Goal: Information Seeking & Learning: Learn about a topic

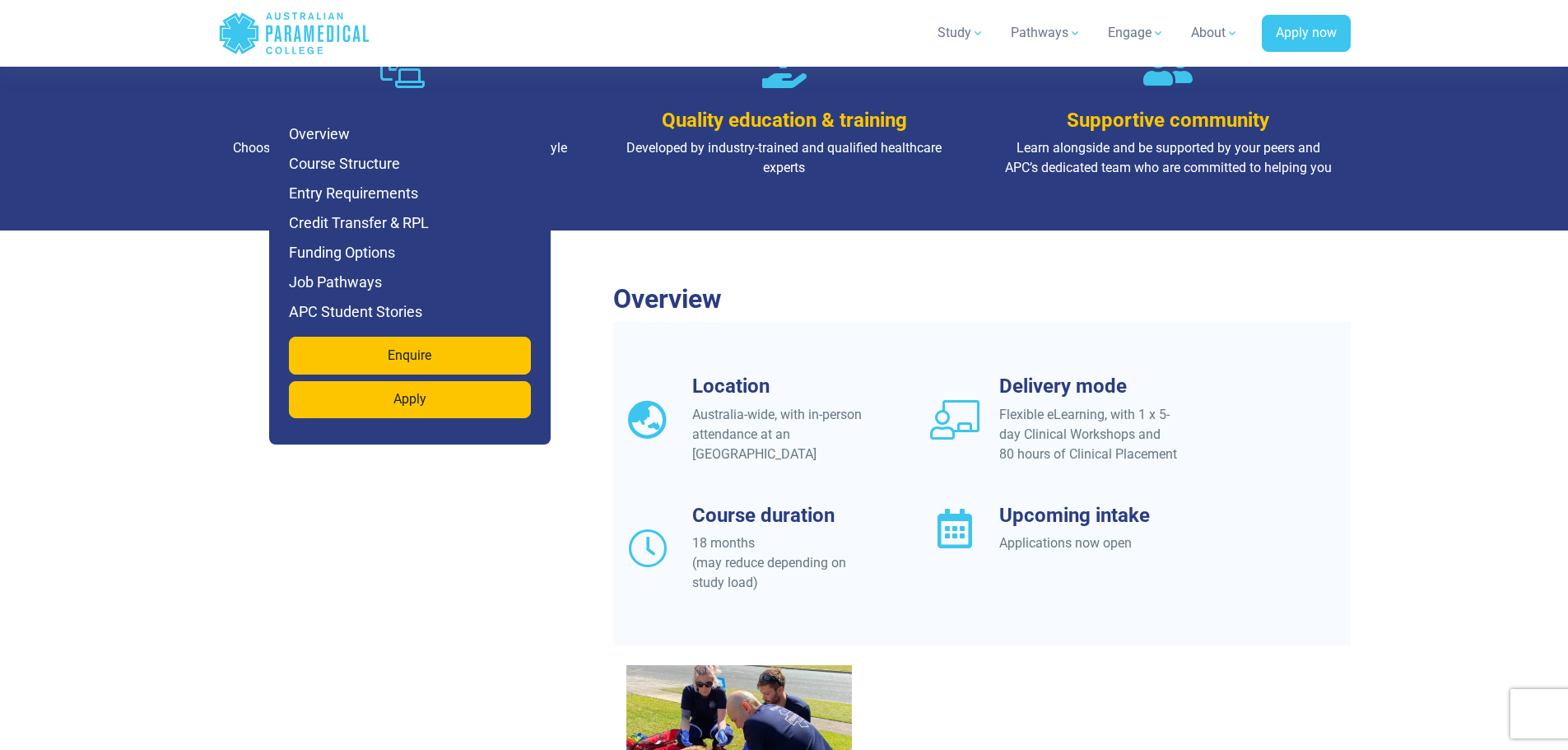
scroll to position [1483, 0]
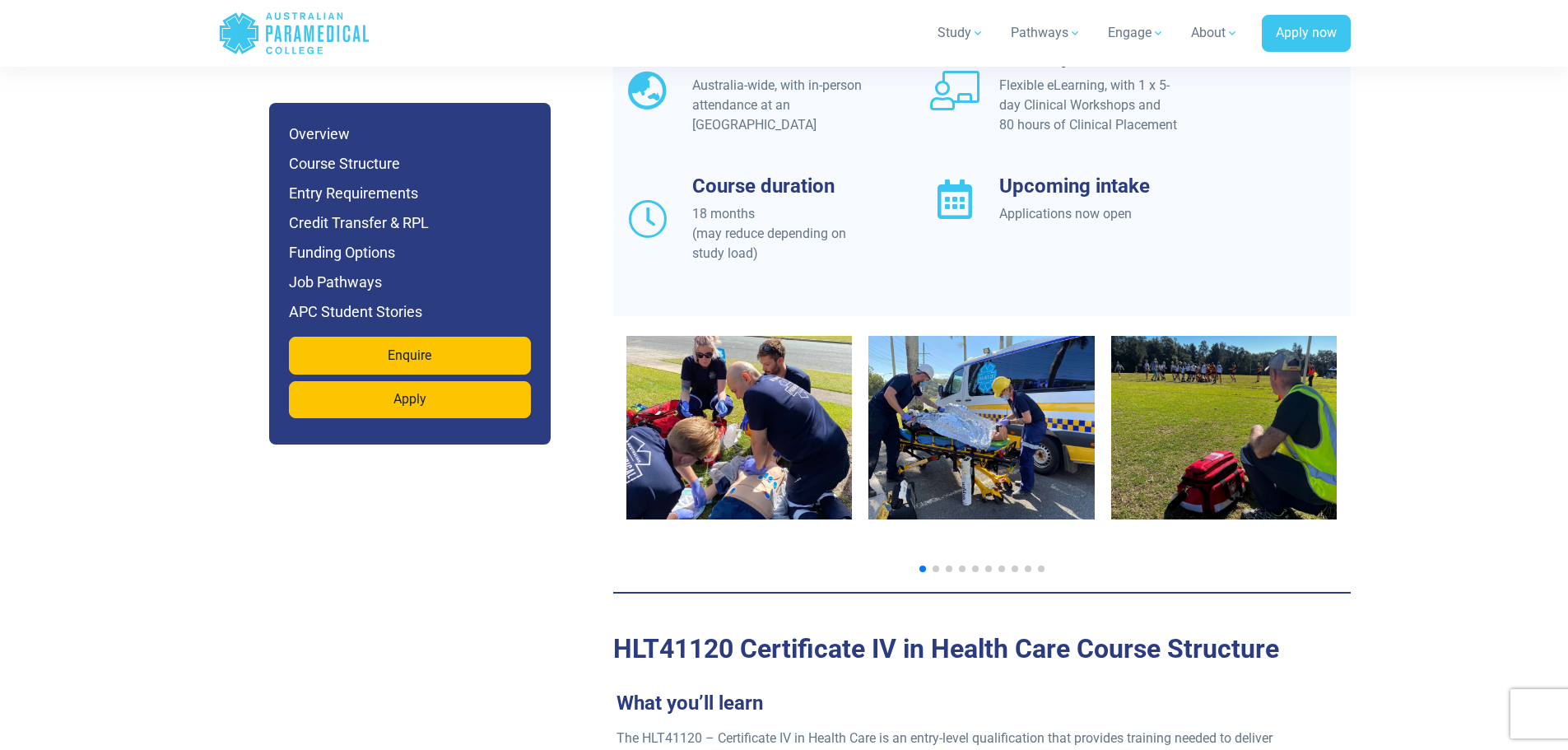
click at [934, 566] on span "Go to slide 2" at bounding box center [936, 568] width 6 height 6
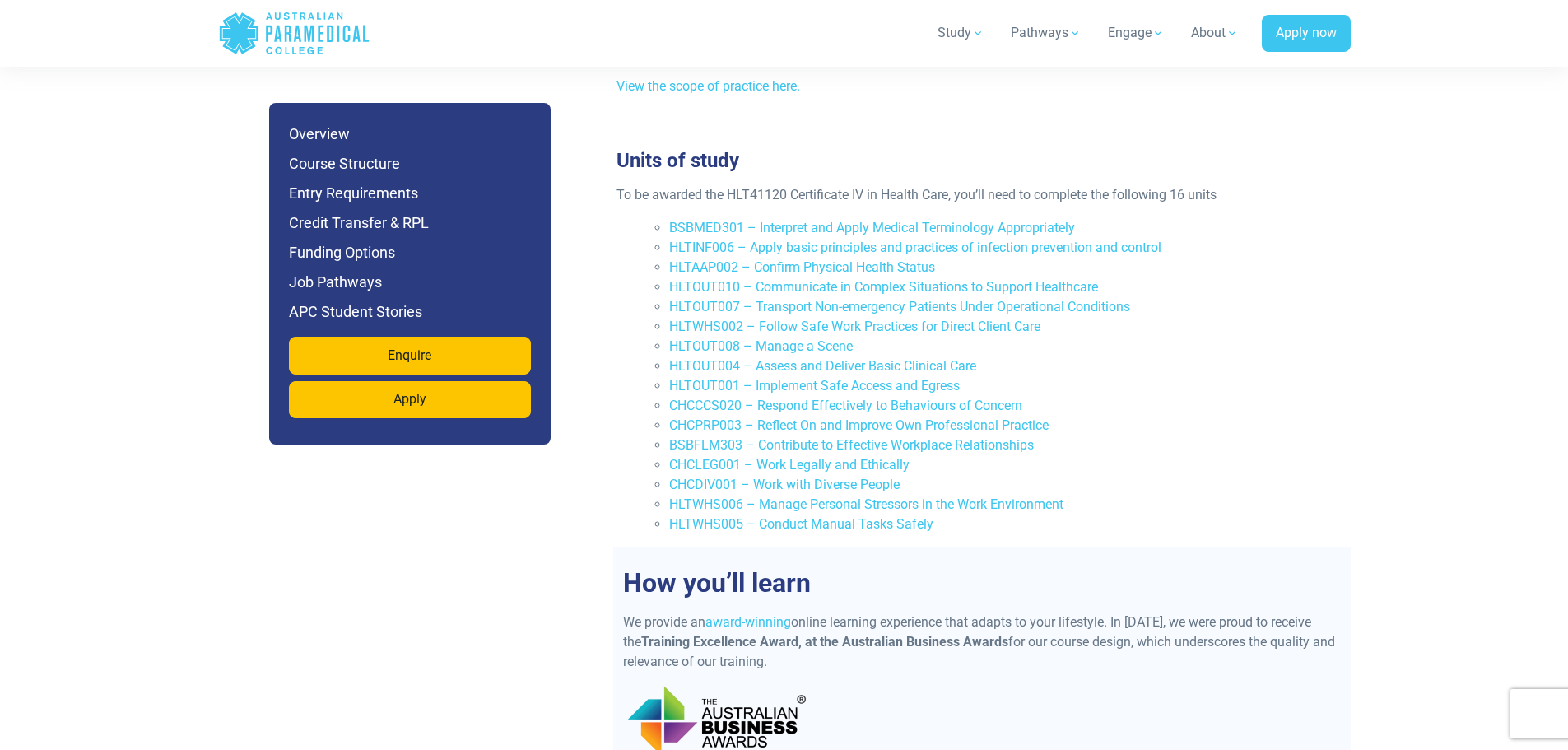
scroll to position [2800, 0]
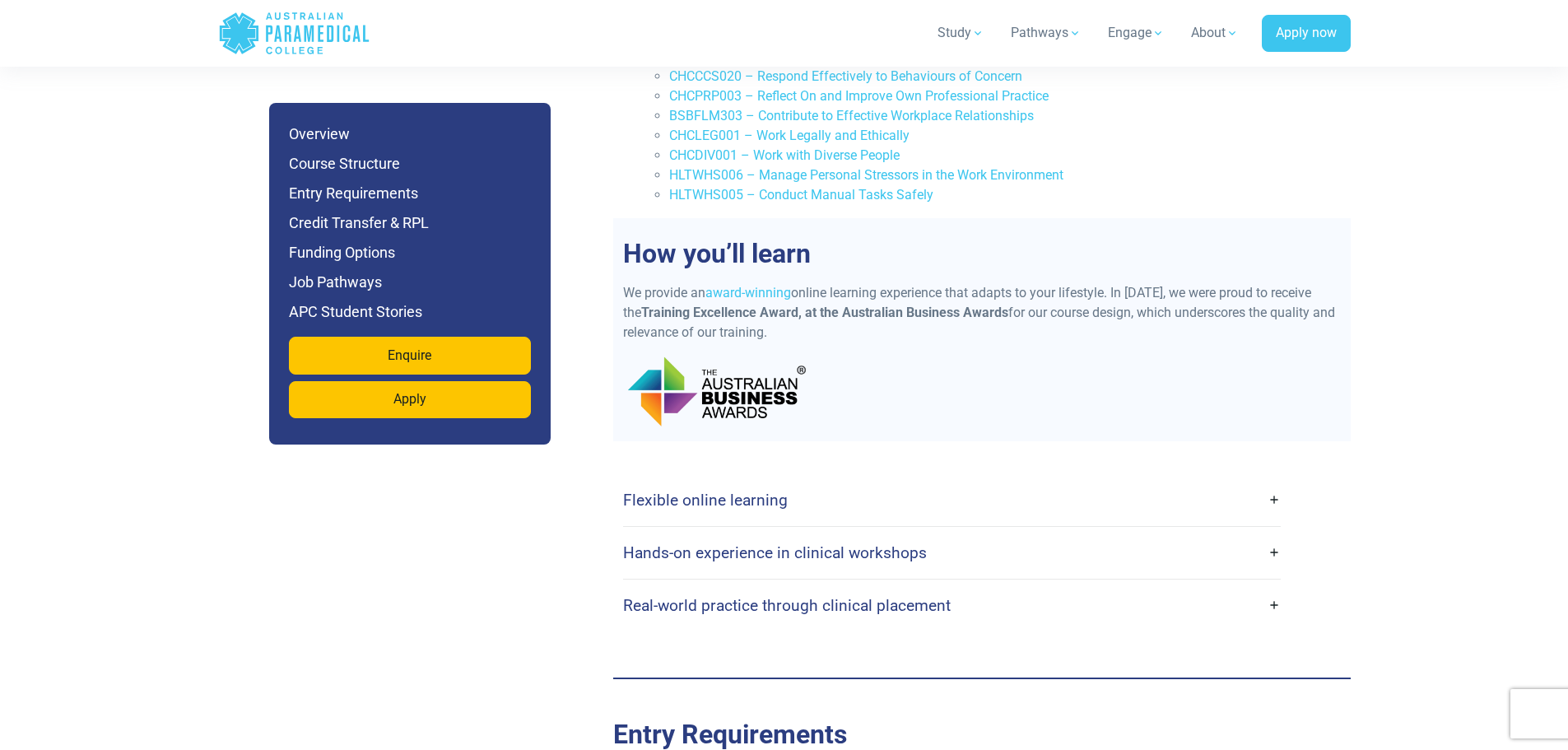
click at [759, 491] on h4 "Flexible online learning" at bounding box center [706, 500] width 165 height 19
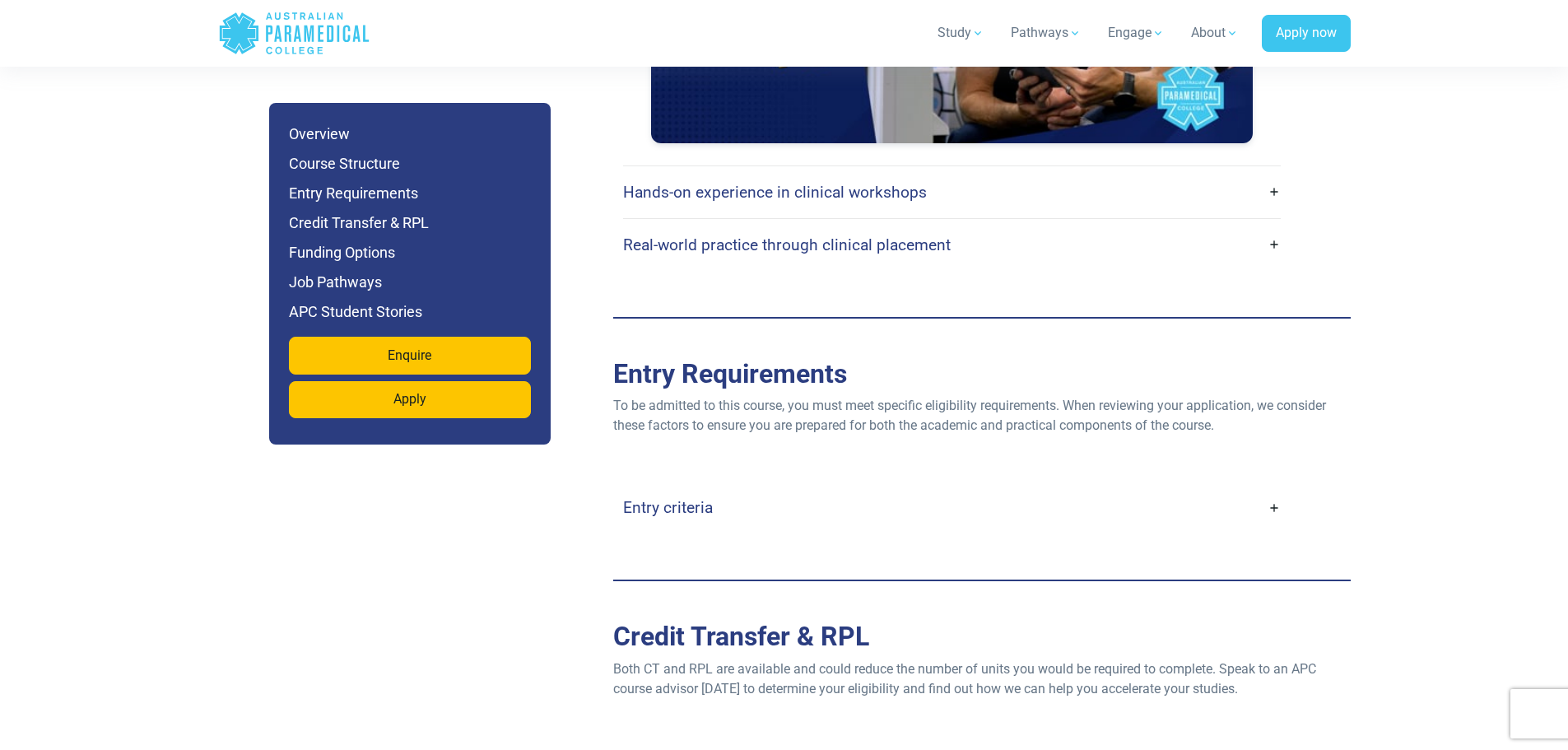
scroll to position [4035, 0]
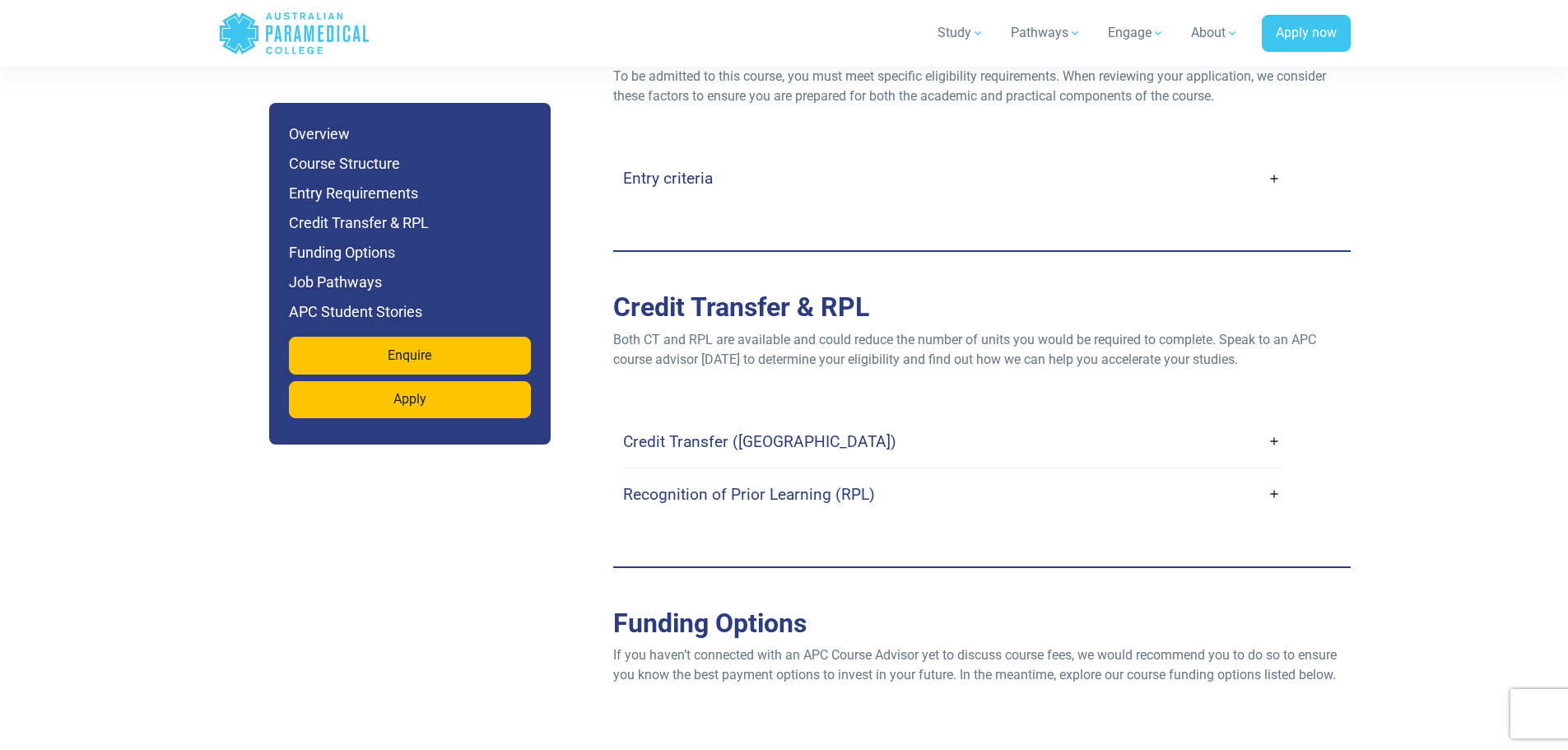
click at [754, 159] on link "Entry criteria" at bounding box center [952, 178] width 658 height 39
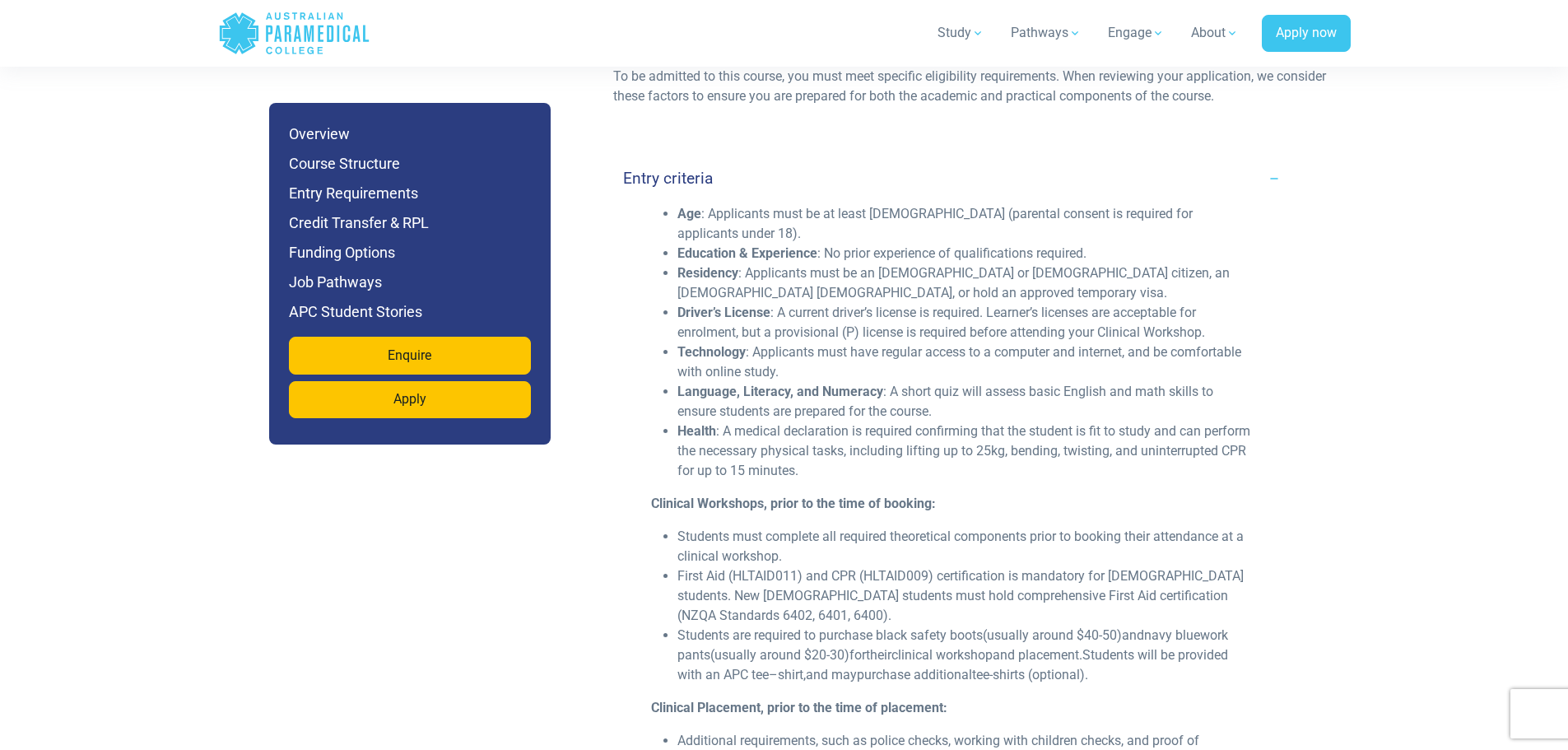
click at [754, 159] on link "Entry criteria" at bounding box center [952, 178] width 658 height 39
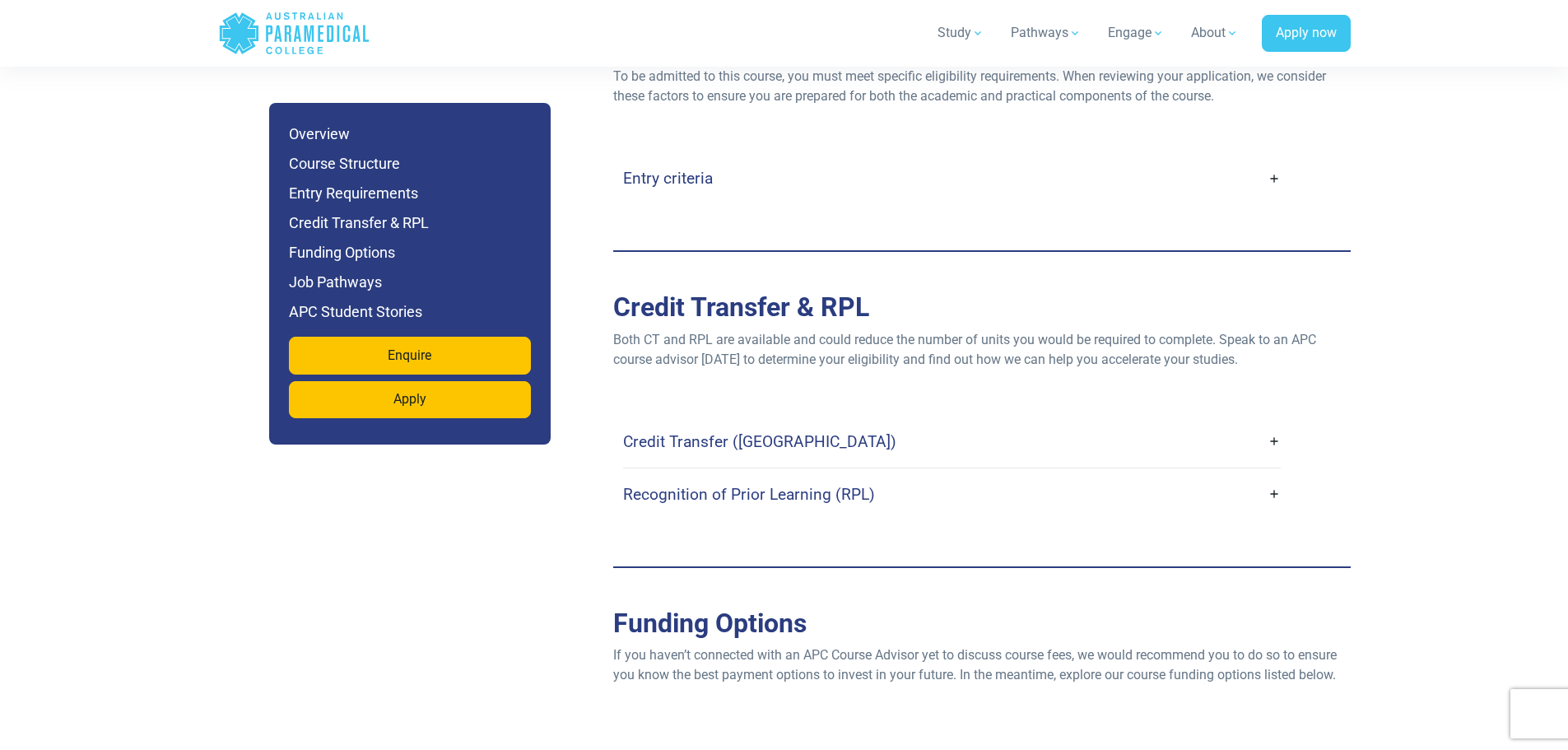
click at [754, 159] on link "Entry criteria" at bounding box center [952, 178] width 658 height 39
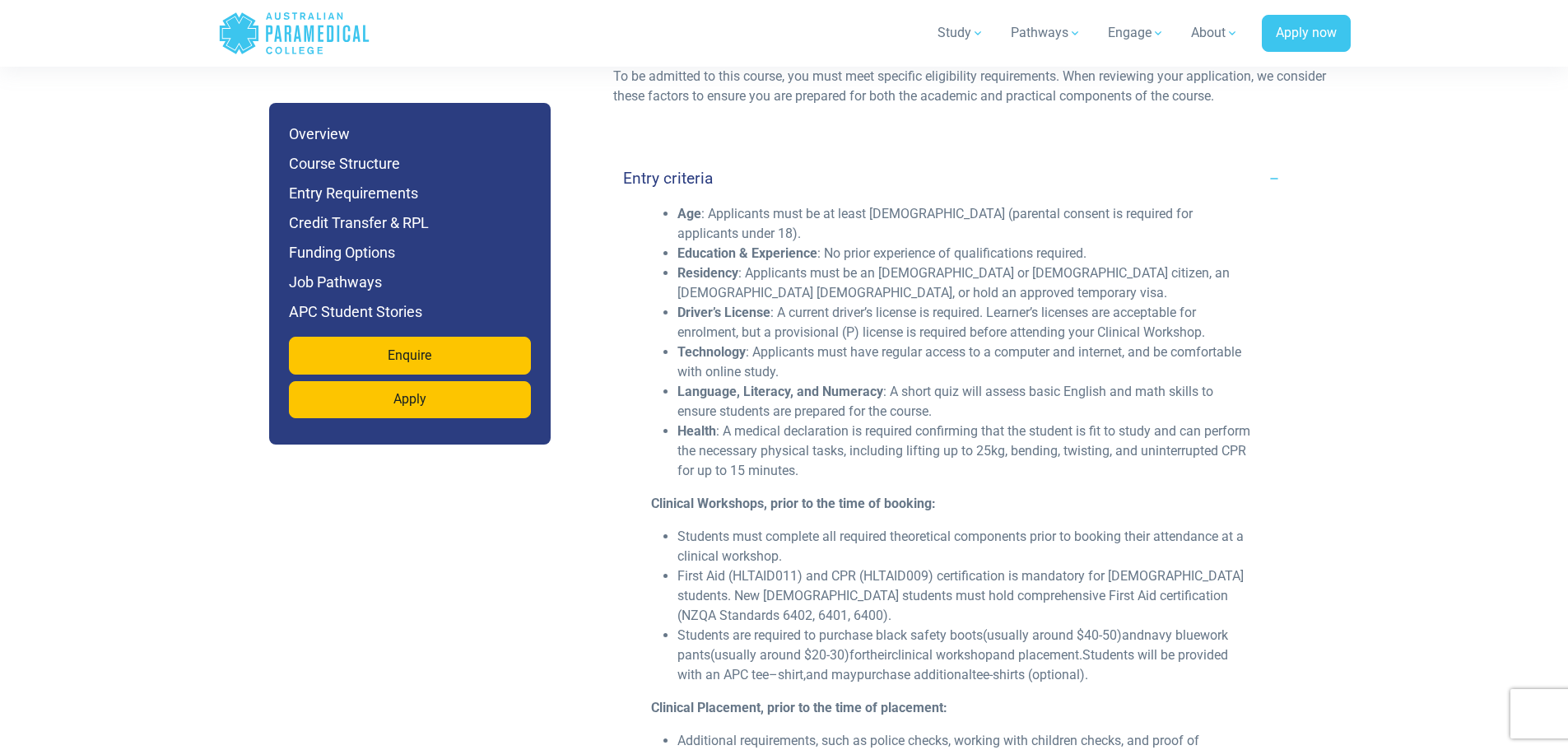
drag, startPoint x: 1415, startPoint y: 182, endPoint x: 1429, endPoint y: 106, distance: 77.3
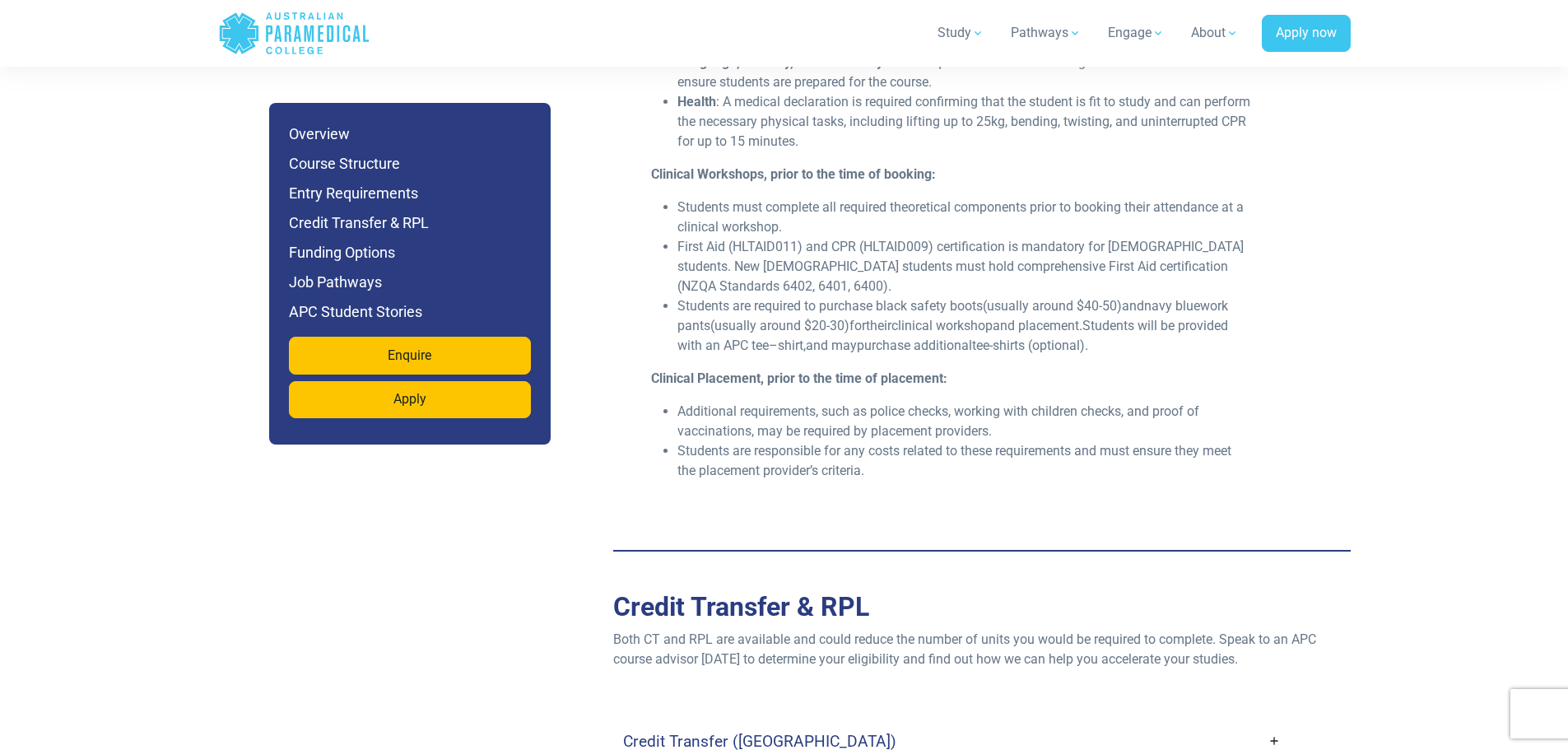
scroll to position [4611, 0]
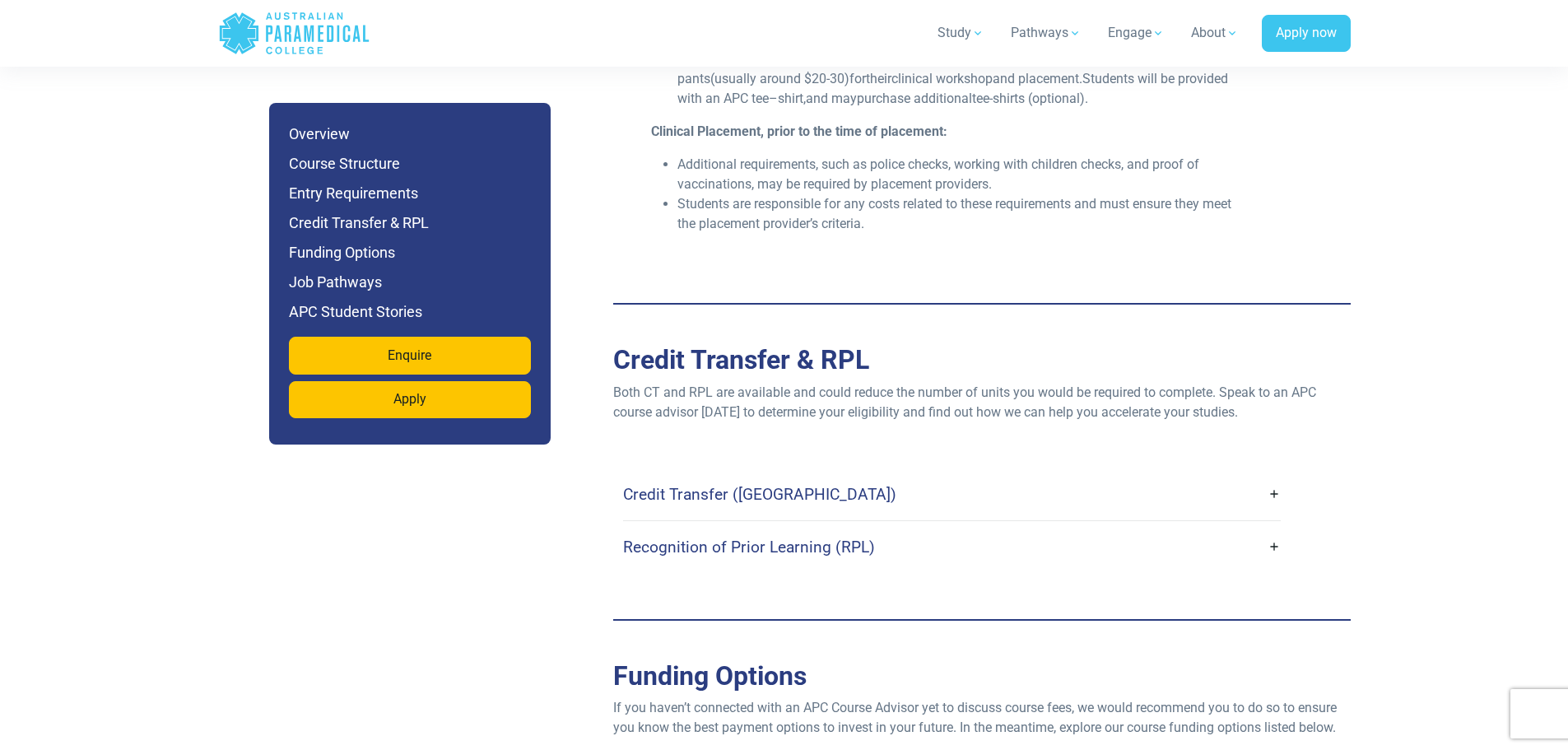
click at [791, 475] on link "Credit Transfer ([GEOGRAPHIC_DATA])" at bounding box center [952, 494] width 658 height 39
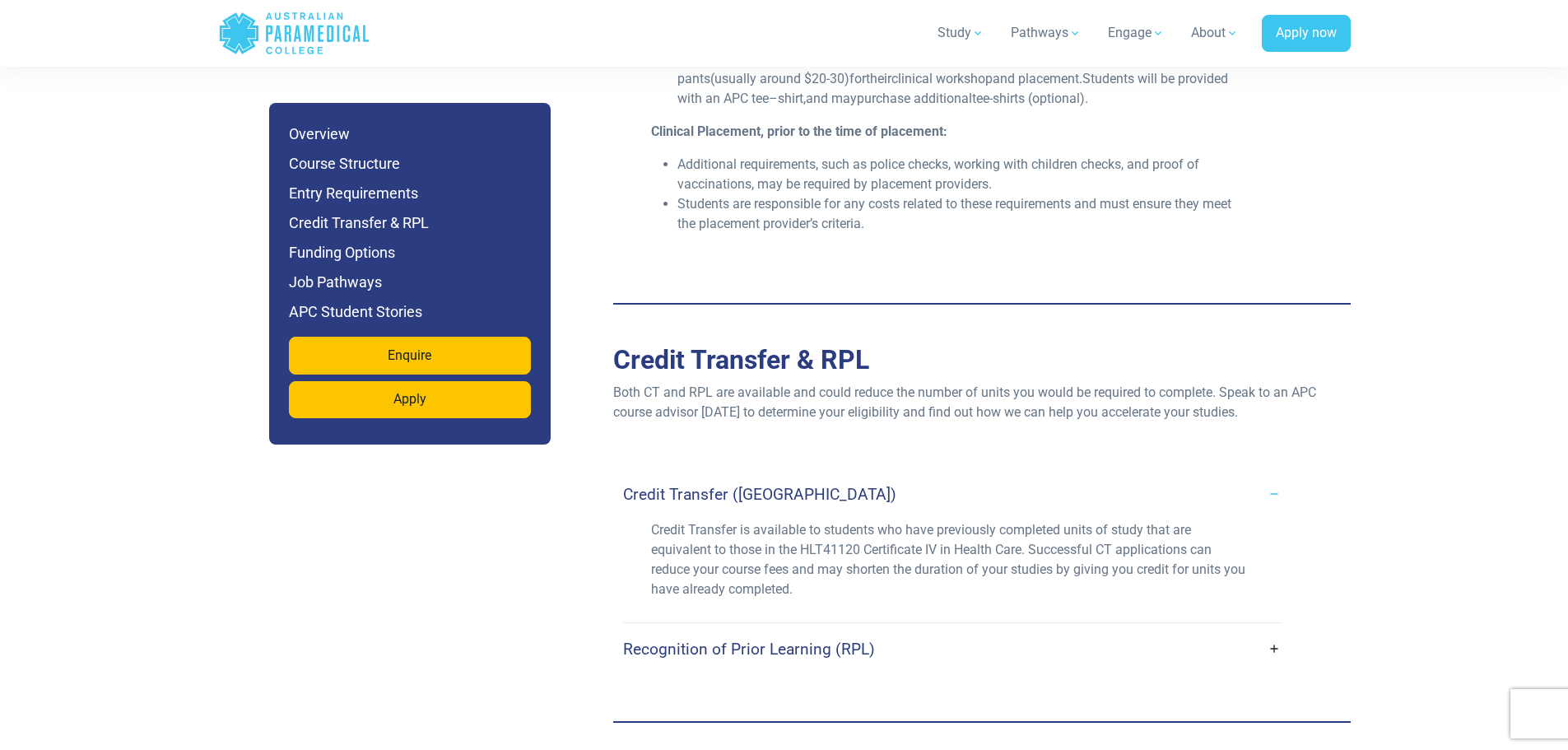
click at [803, 475] on link "Credit Transfer ([GEOGRAPHIC_DATA])" at bounding box center [952, 494] width 658 height 39
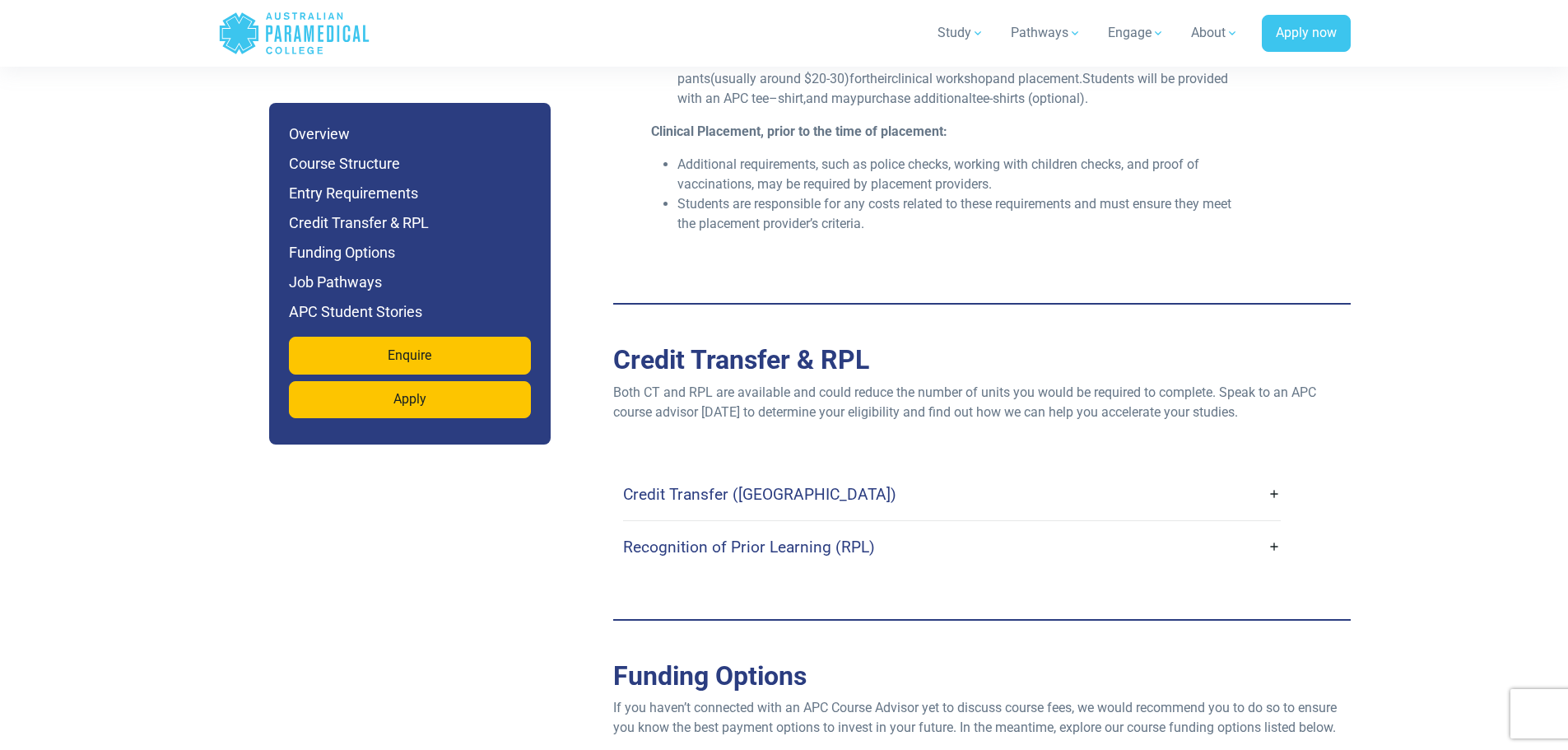
click at [873, 528] on link "Recognition of Prior Learning (RPL)" at bounding box center [952, 547] width 658 height 39
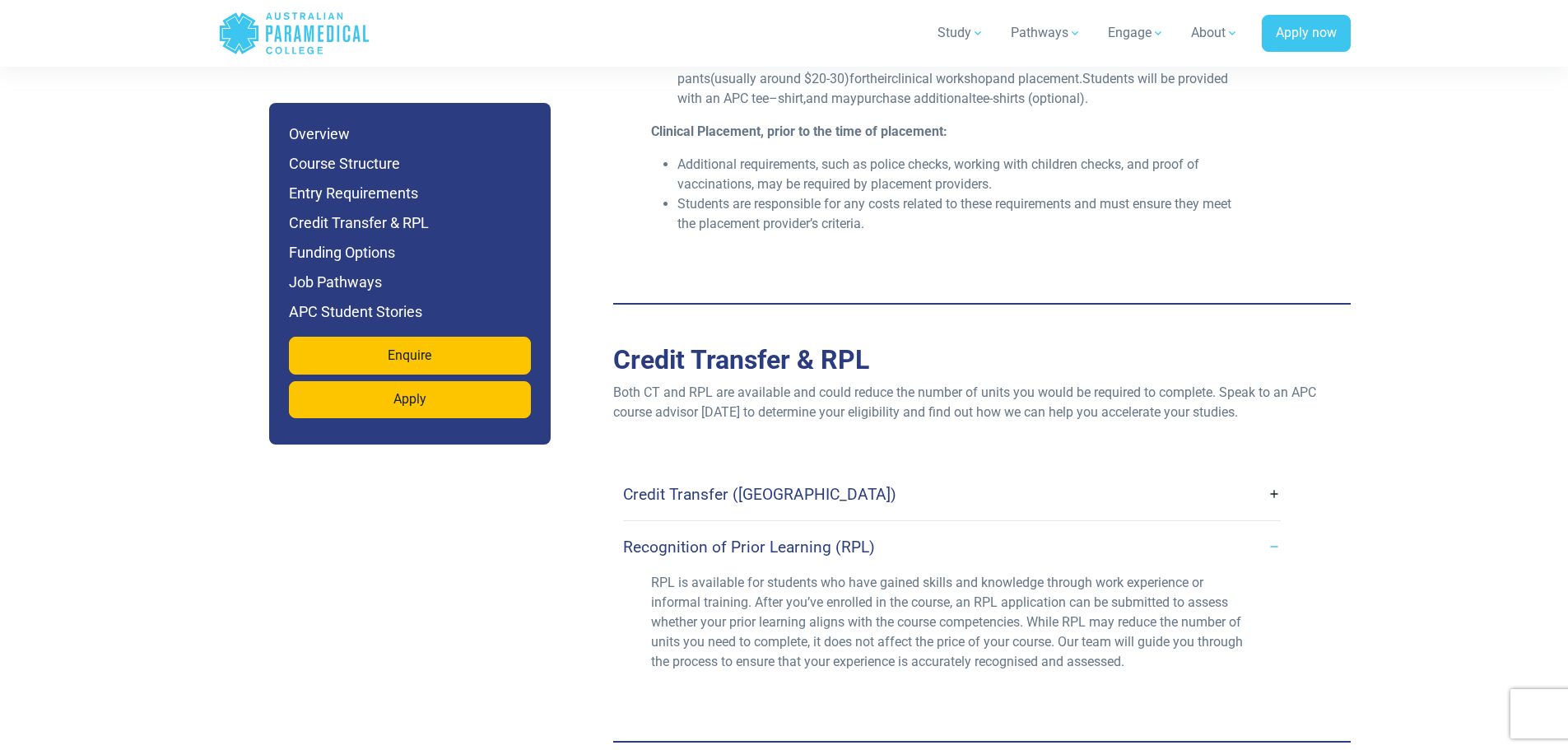
click at [884, 528] on link "Recognition of Prior Learning (RPL)" at bounding box center [952, 547] width 658 height 39
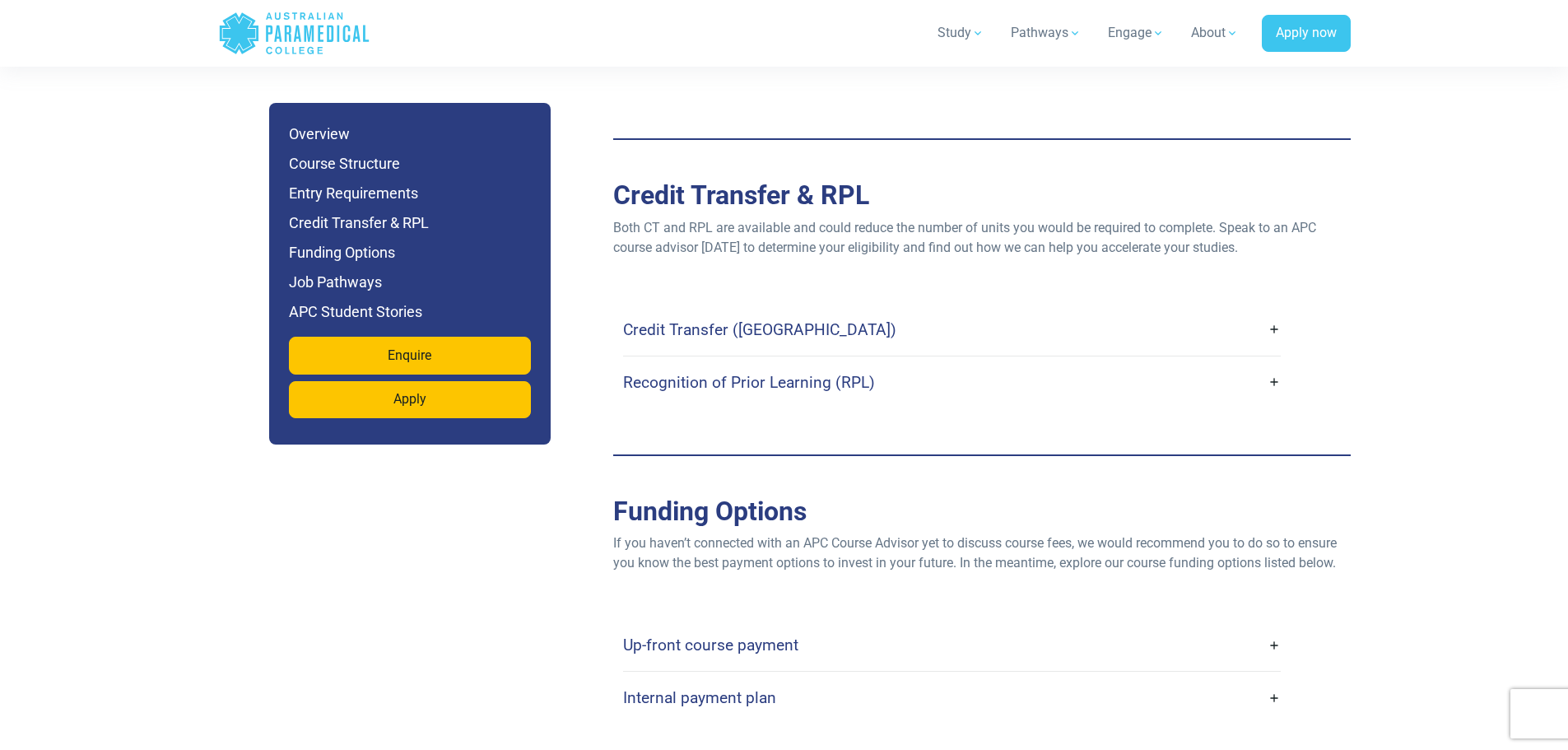
scroll to position [5023, 0]
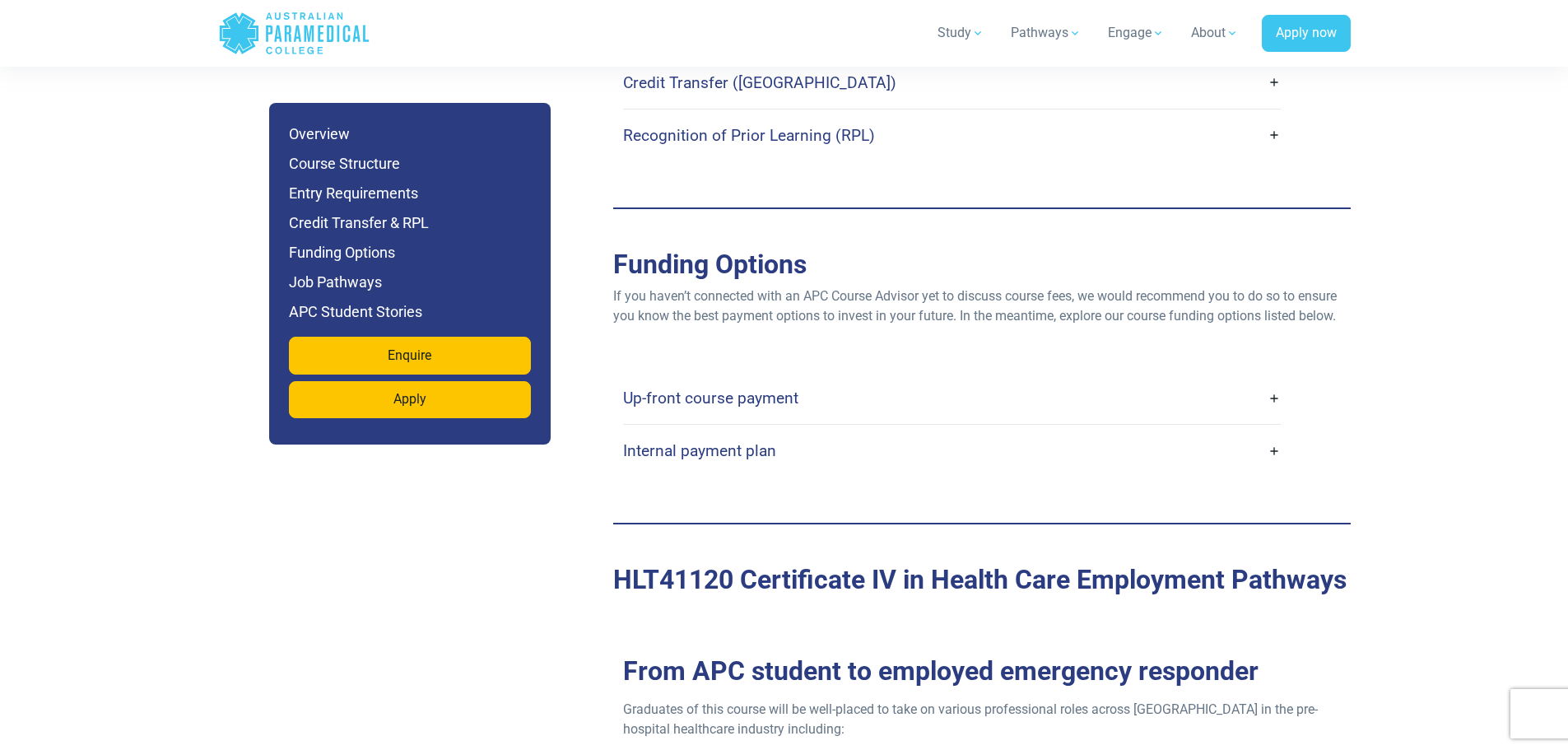
click at [825, 379] on link "Up-front course payment" at bounding box center [952, 398] width 658 height 39
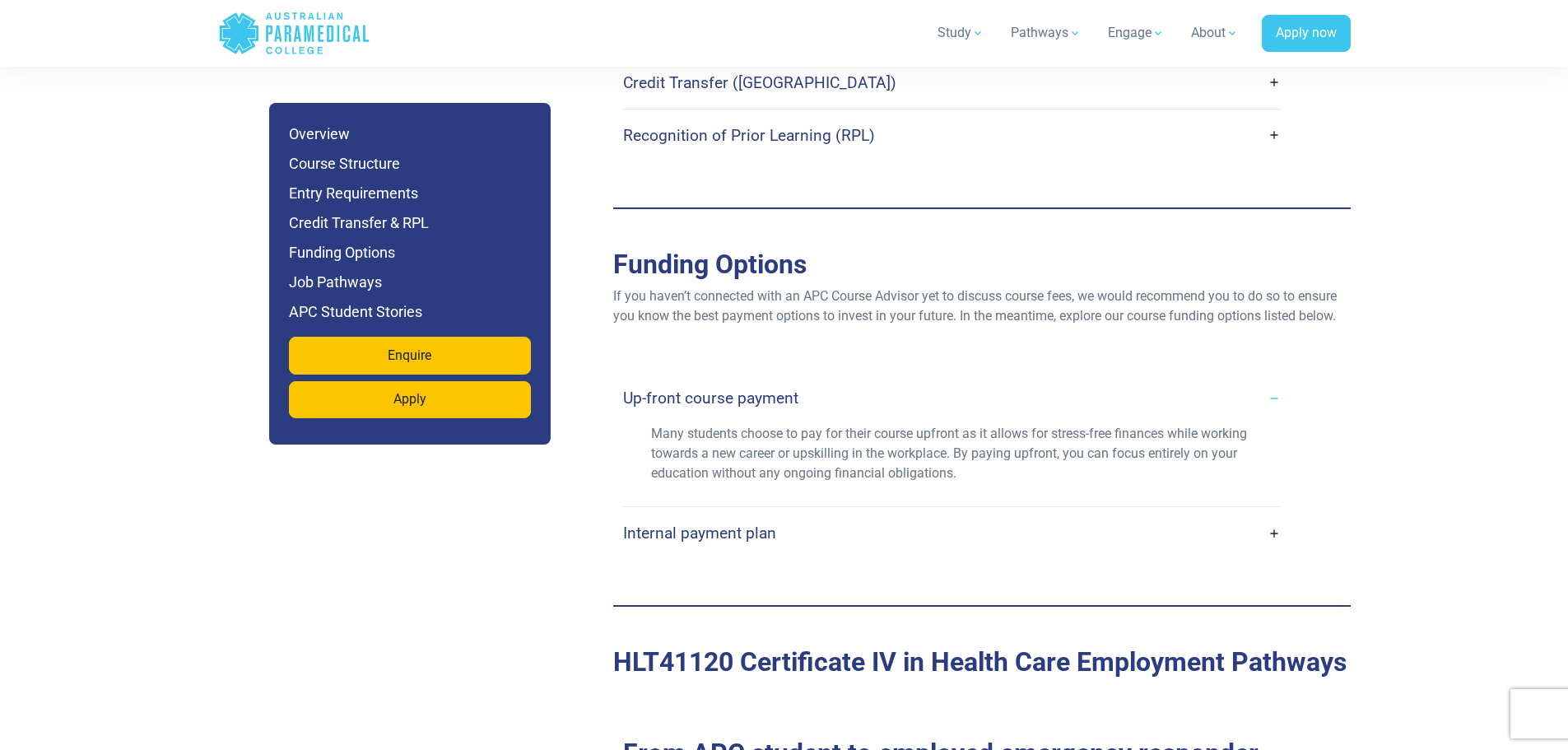
click at [894, 379] on link "Up-front course payment" at bounding box center [952, 398] width 658 height 39
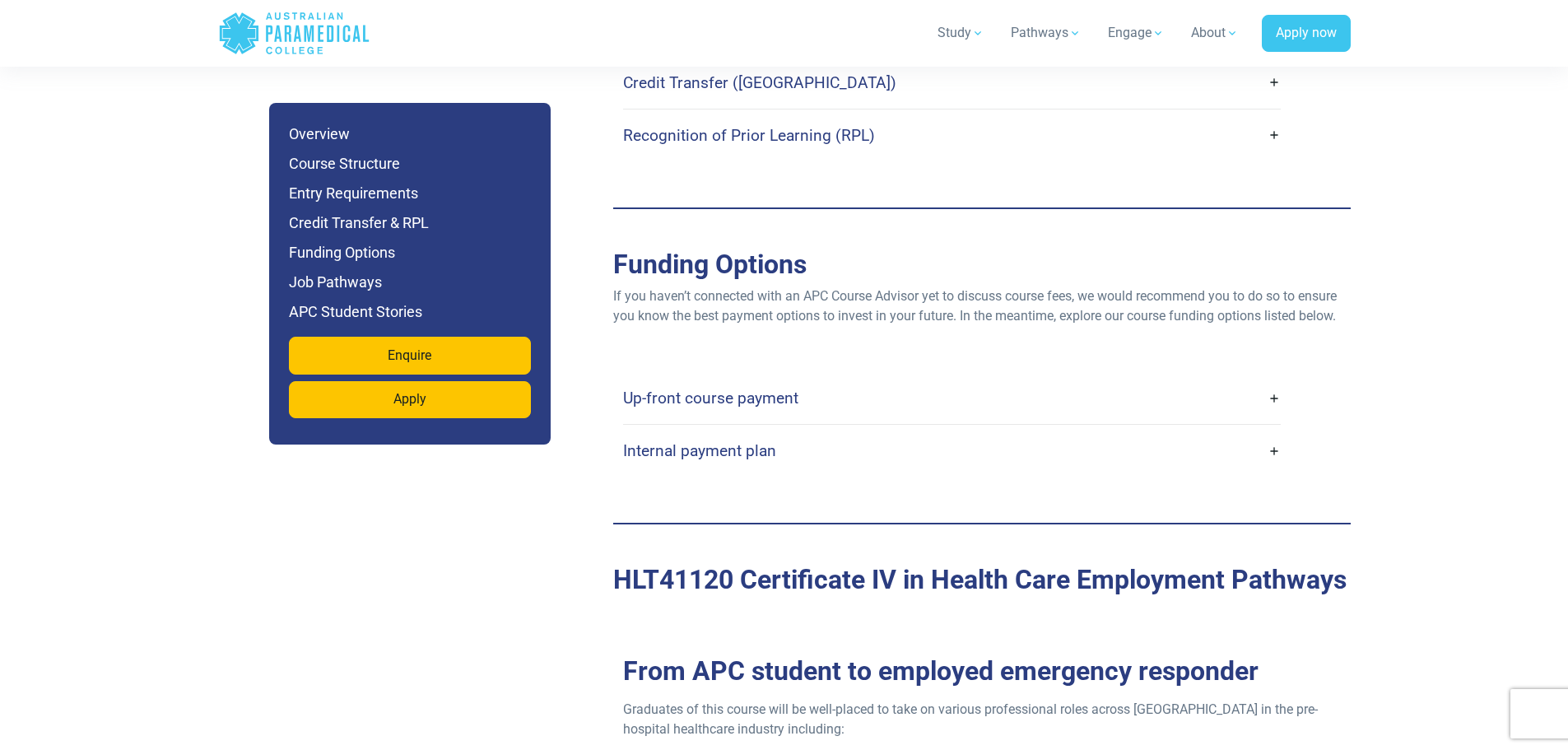
click at [803, 432] on link "Internal payment plan" at bounding box center [952, 451] width 658 height 39
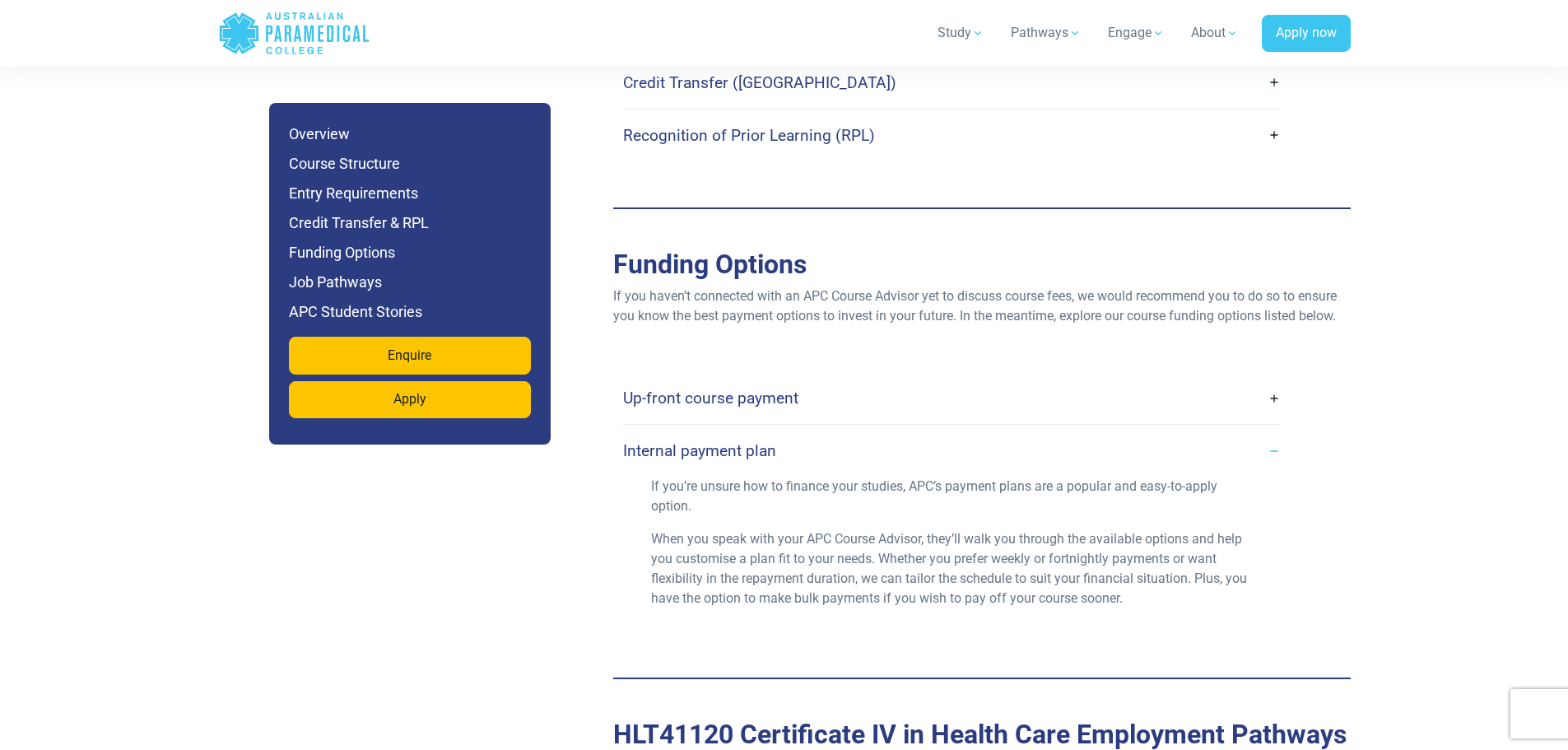
click at [803, 432] on link "Internal payment plan" at bounding box center [952, 451] width 658 height 39
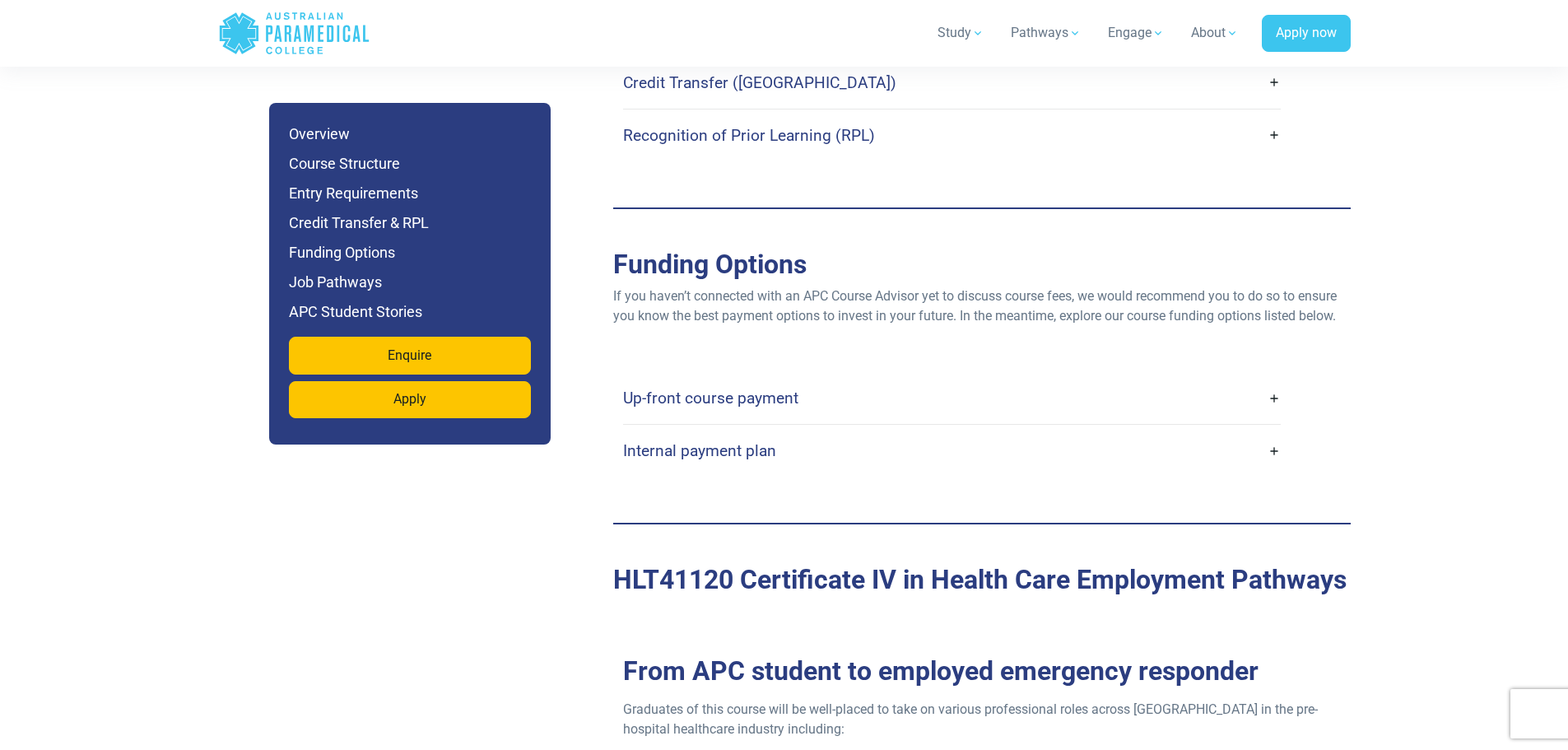
click at [841, 379] on link "Up-front course payment" at bounding box center [952, 398] width 658 height 39
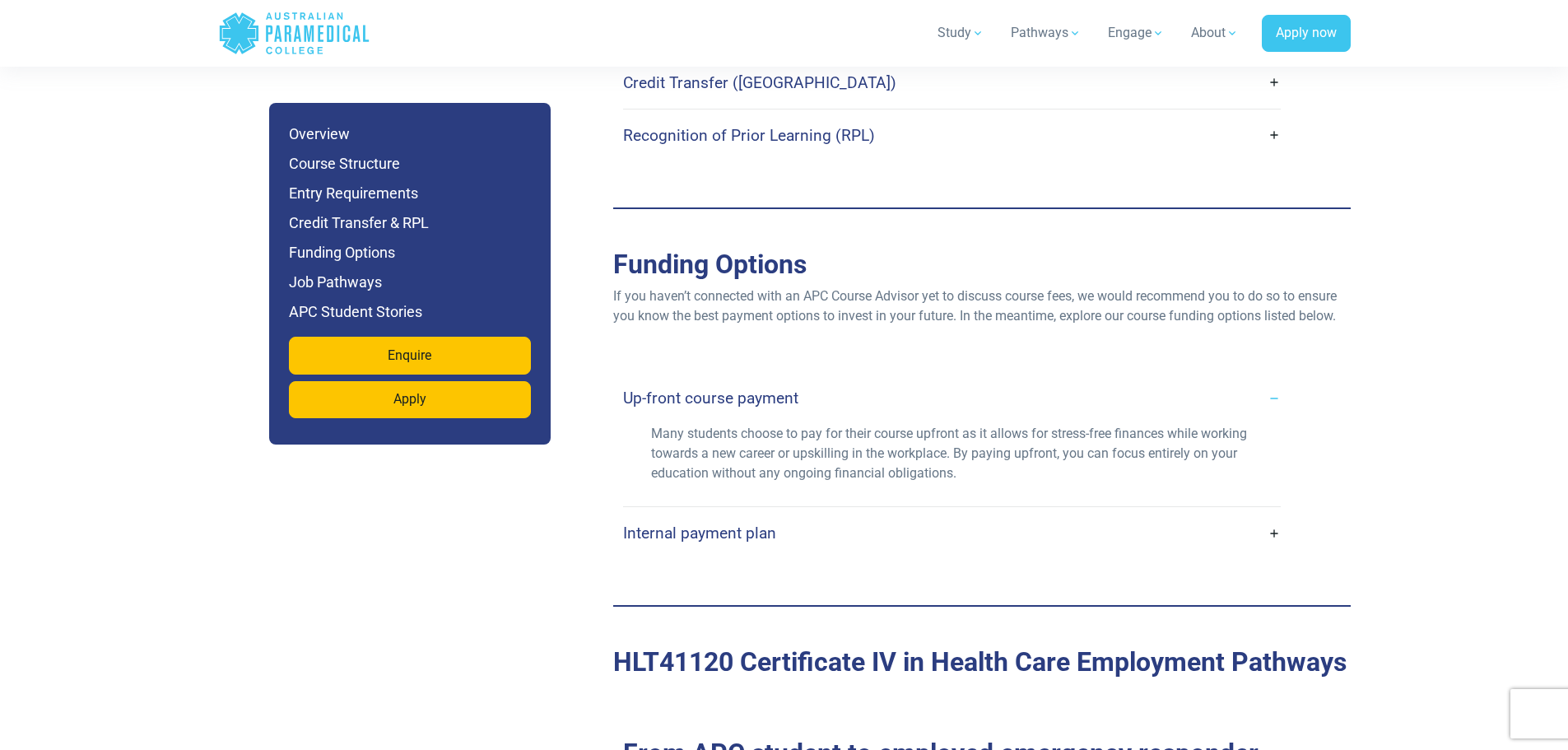
click at [841, 379] on link "Up-front course payment" at bounding box center [952, 398] width 658 height 39
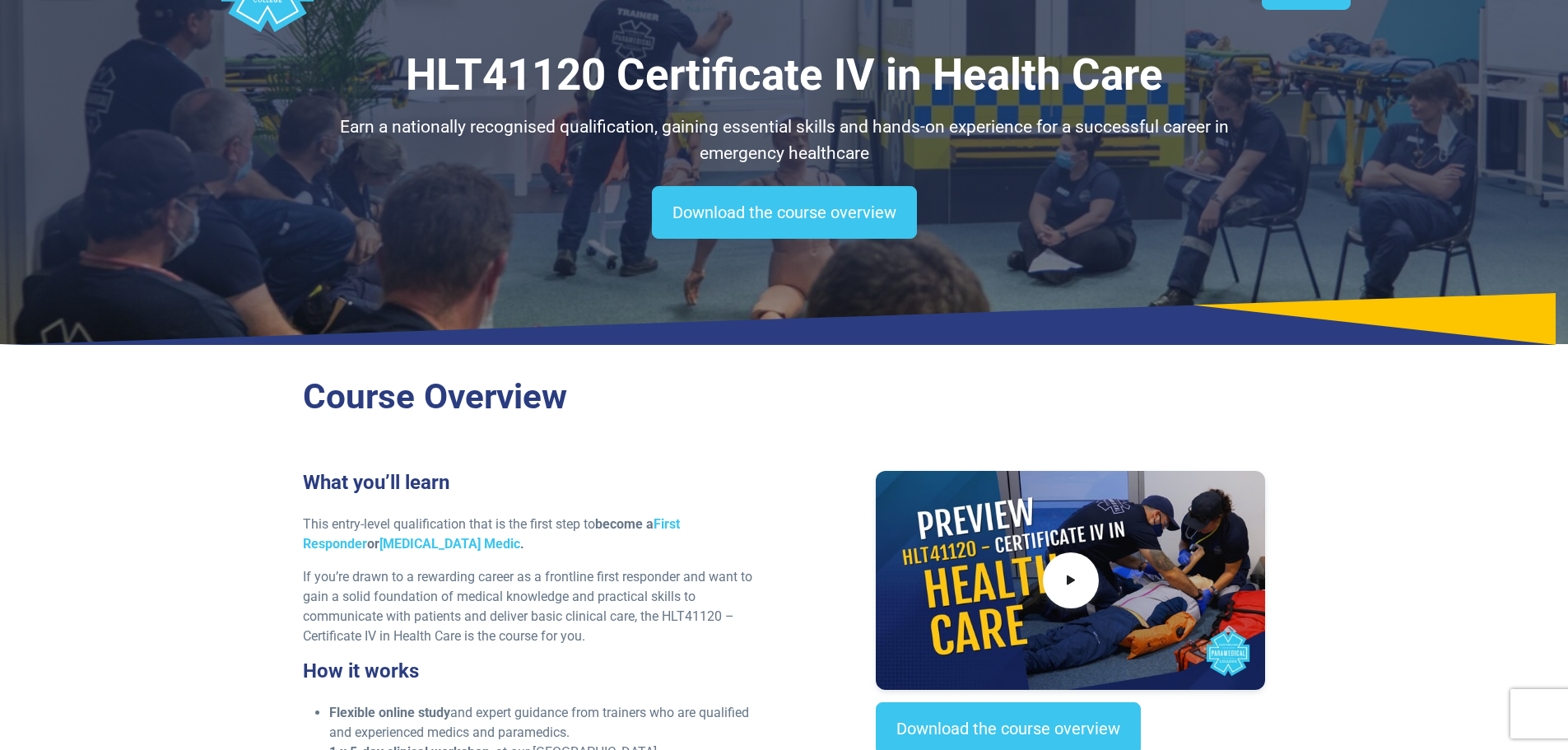
scroll to position [0, 0]
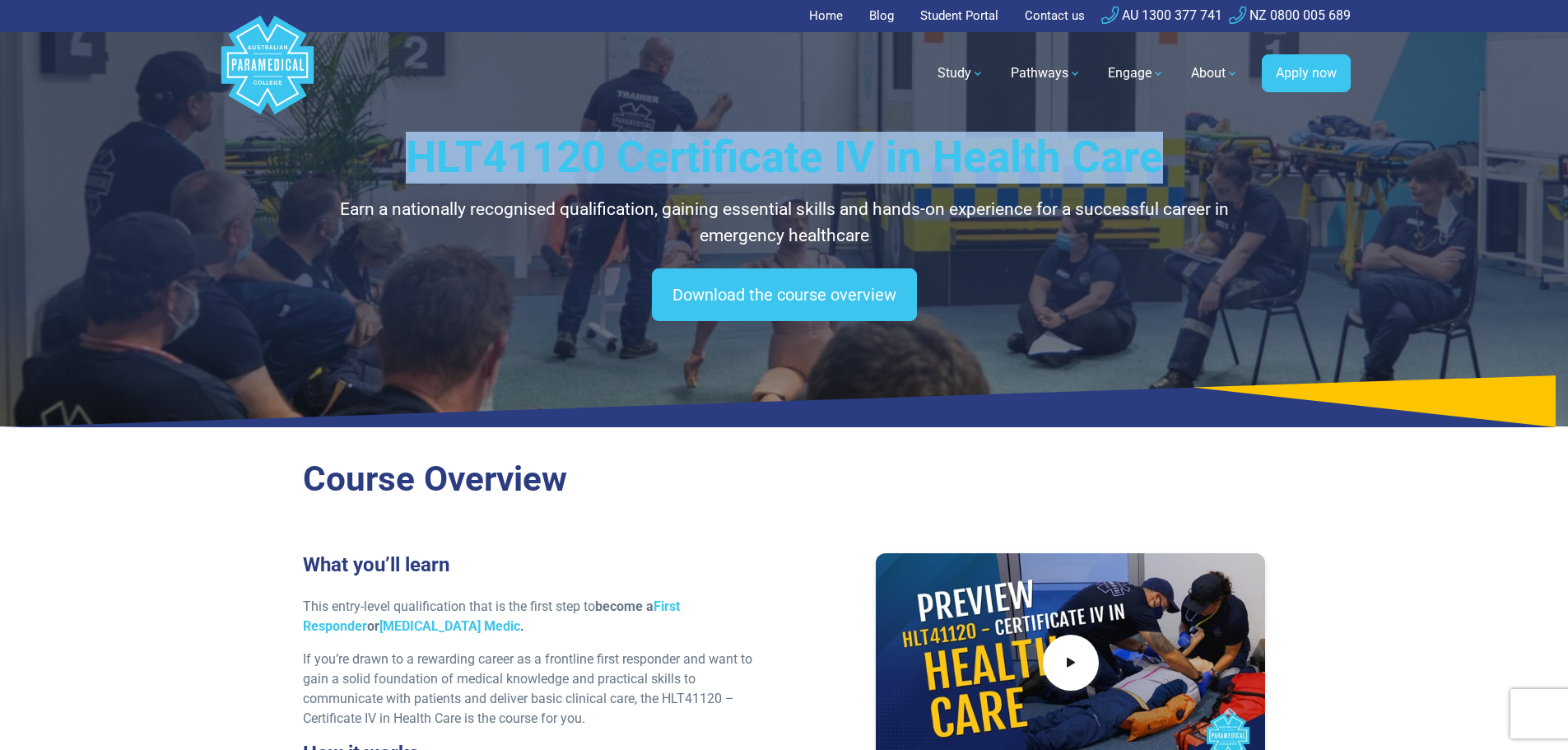
drag, startPoint x: 1195, startPoint y: 160, endPoint x: 356, endPoint y: 160, distance: 839.0
click at [356, 160] on h1 "HLT41120 Certificate IV in Health Care" at bounding box center [784, 158] width 963 height 52
click at [392, 158] on h1 "HLT41120 Certificate IV in Health Care" at bounding box center [784, 158] width 963 height 52
drag, startPoint x: 384, startPoint y: 158, endPoint x: 1169, endPoint y: 169, distance: 785.1
click at [1169, 169] on h1 "HLT41120 Certificate IV in Health Care" at bounding box center [784, 158] width 963 height 52
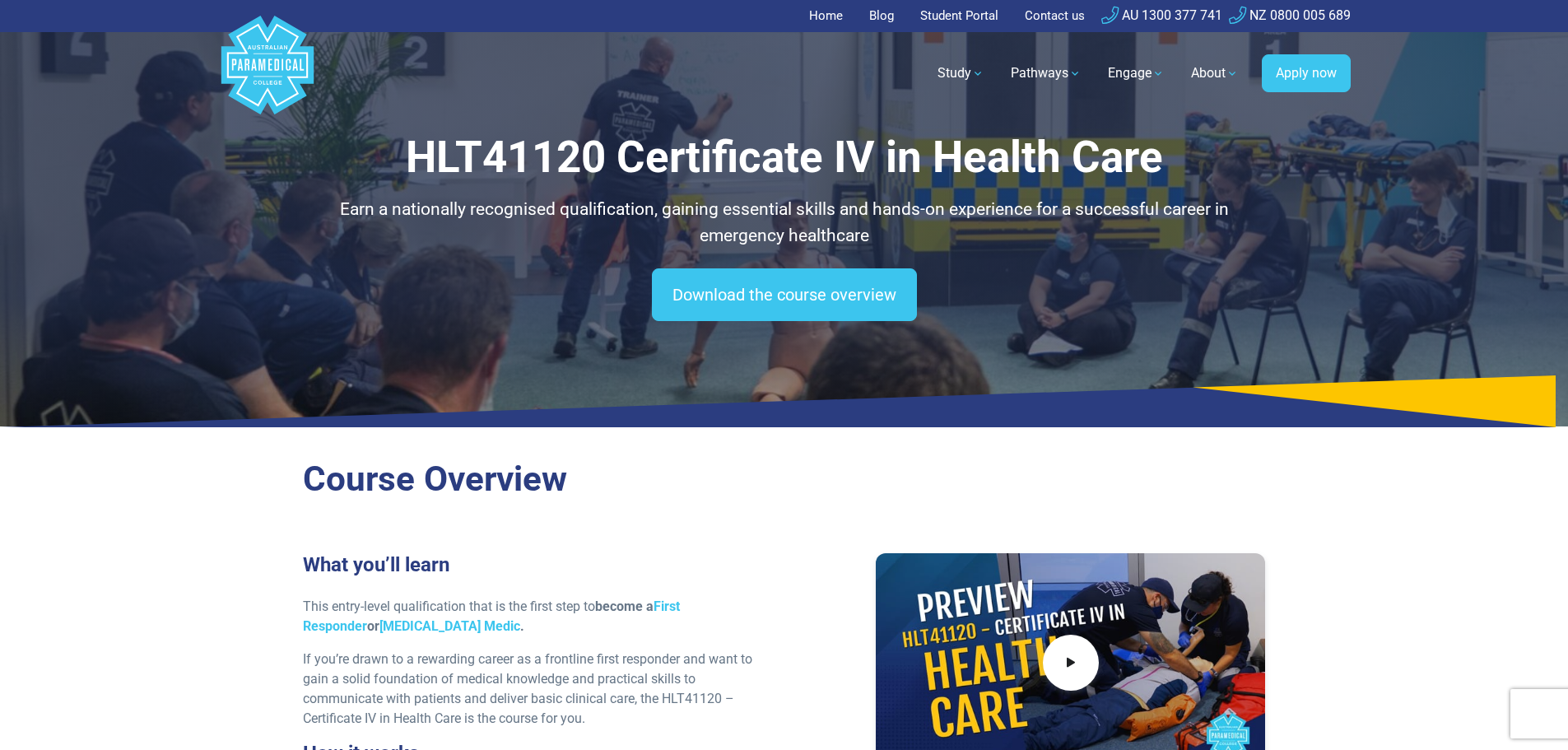
click at [805, 497] on h2 "Course Overview" at bounding box center [784, 480] width 963 height 42
drag, startPoint x: 873, startPoint y: 487, endPoint x: 800, endPoint y: 503, distance: 74.7
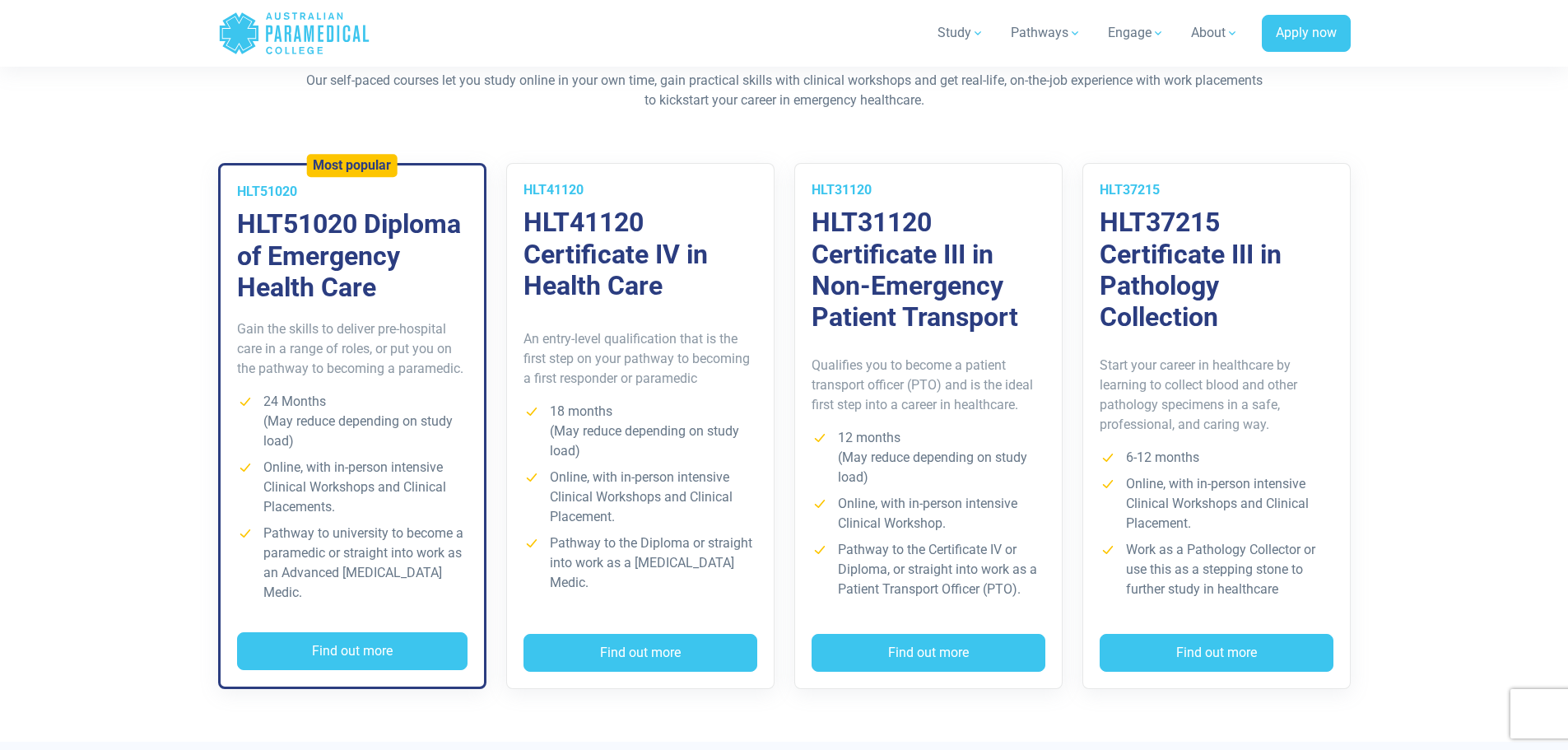
scroll to position [1235, 0]
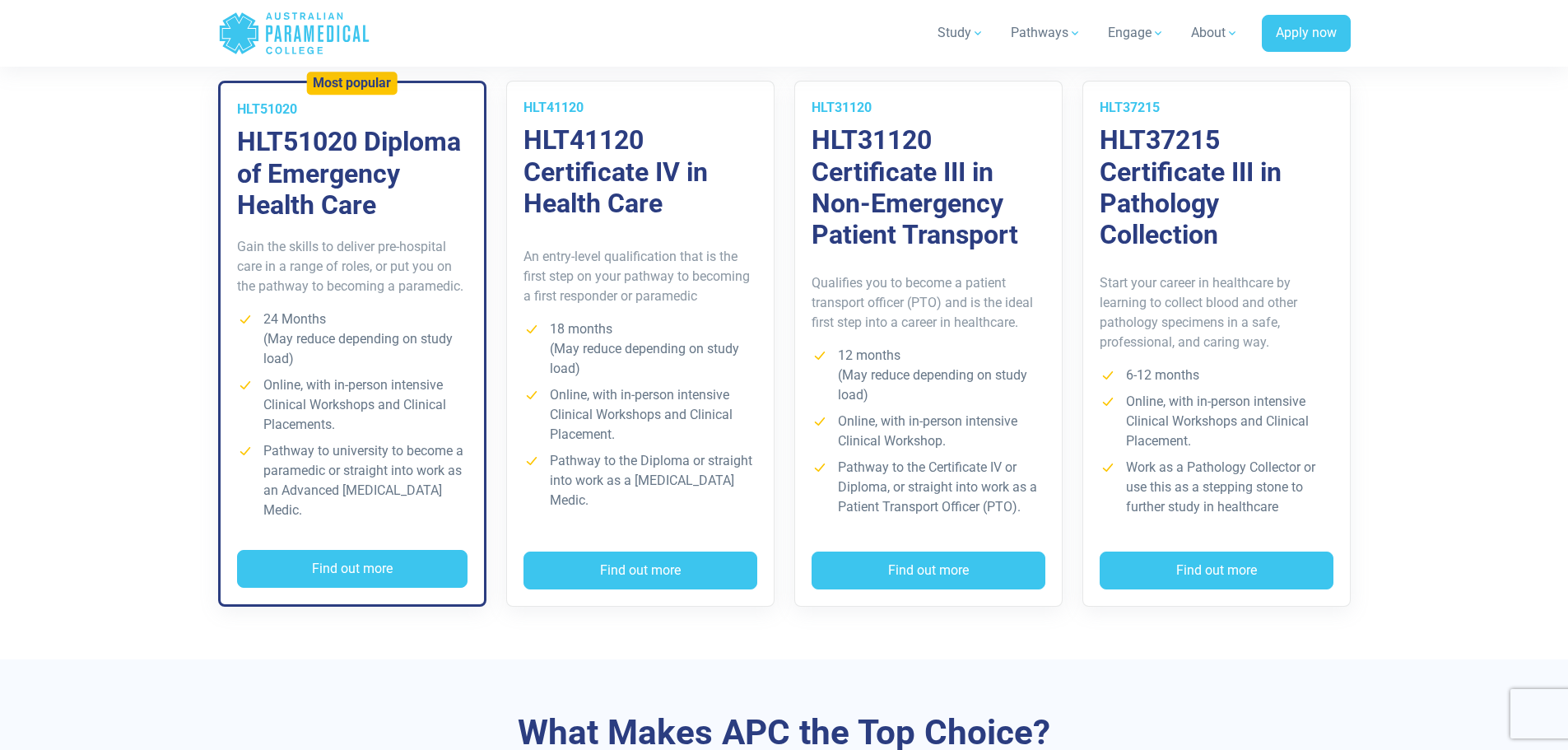
click at [634, 268] on p "An entry-level qualification that is the first step on your pathway to becoming…" at bounding box center [640, 276] width 234 height 60
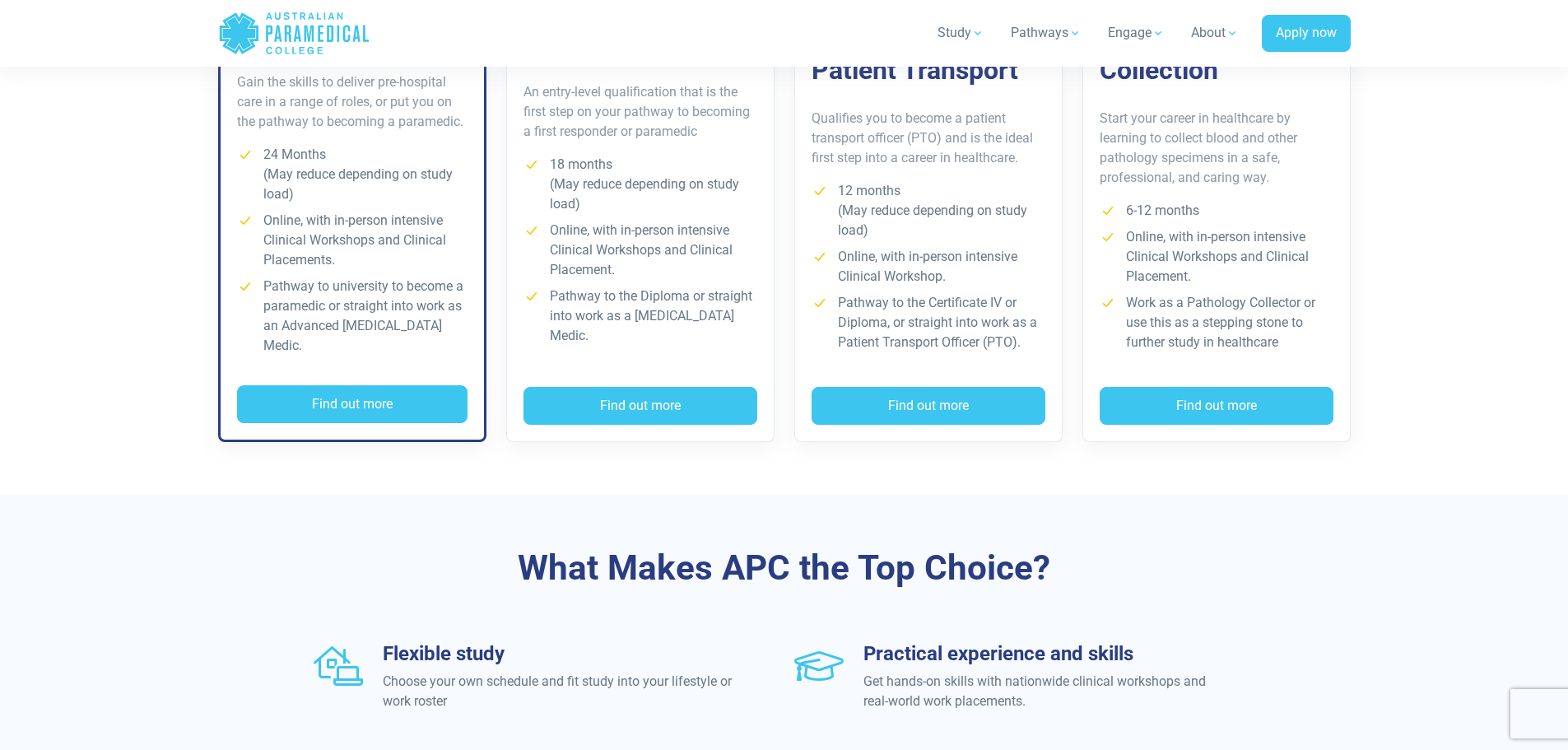
scroll to position [1153, 0]
